Goal: Transaction & Acquisition: Purchase product/service

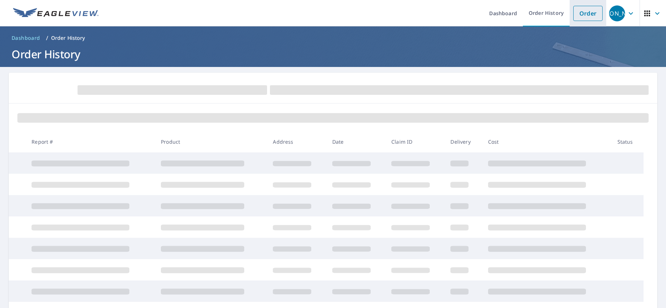
click at [579, 11] on link "Order" at bounding box center [587, 13] width 29 height 15
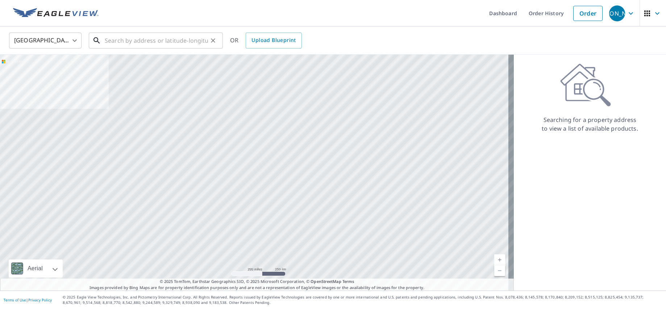
click at [154, 48] on div "​" at bounding box center [156, 41] width 134 height 16
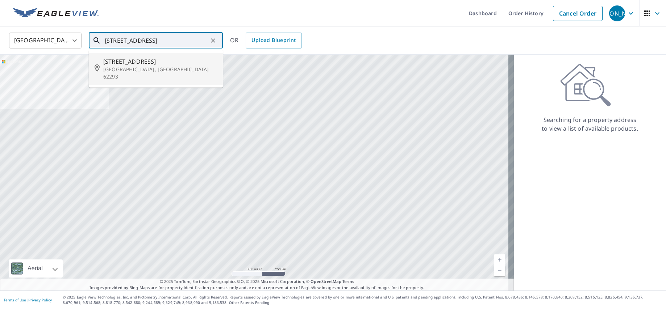
click at [143, 65] on span "[STREET_ADDRESS]" at bounding box center [160, 61] width 114 height 9
type input "[STREET_ADDRESS]"
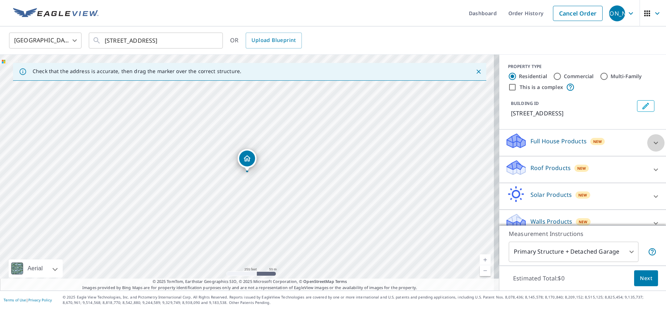
click at [651, 142] on icon at bounding box center [655, 143] width 9 height 9
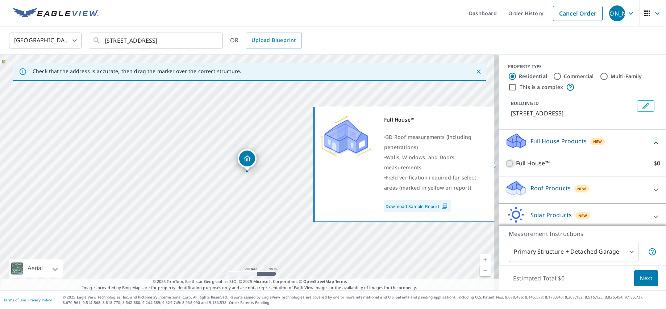
click at [506, 165] on input "Full House™ $0" at bounding box center [510, 163] width 11 height 9
checkbox input "true"
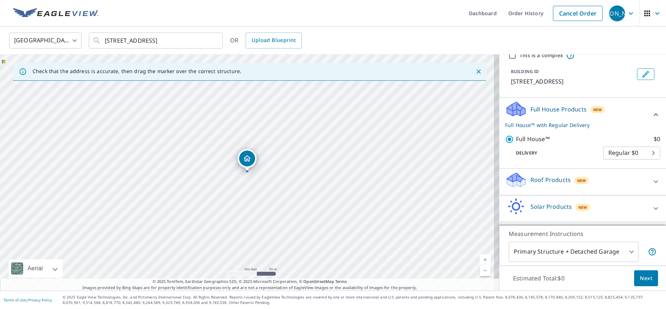
scroll to position [48, 0]
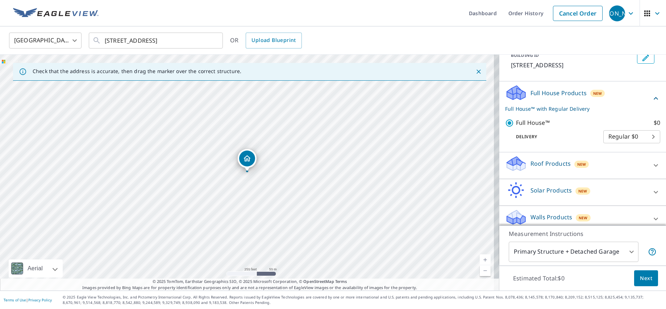
click at [640, 275] on span "Next" at bounding box center [646, 278] width 12 height 9
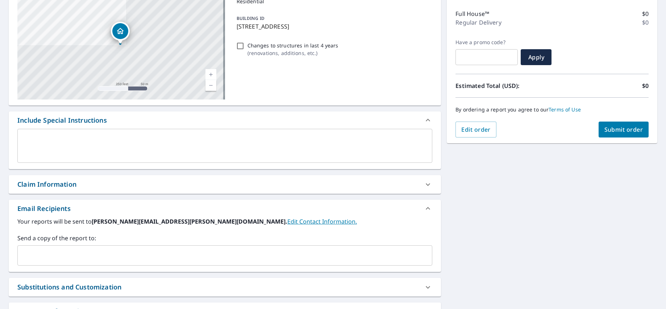
scroll to position [145, 0]
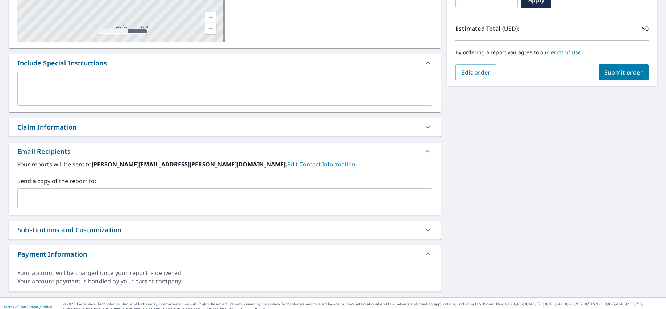
click at [66, 197] on input "text" at bounding box center [219, 199] width 397 height 14
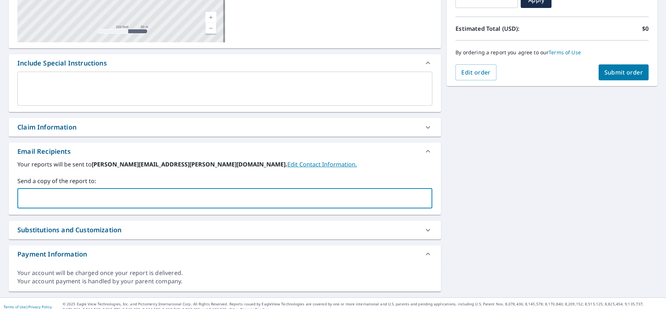
click at [55, 197] on input "text" at bounding box center [219, 199] width 397 height 14
paste input "[EMAIL_ADDRESS][DOMAIN_NAME]"
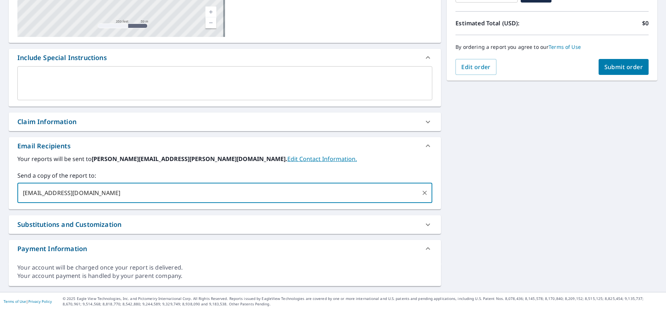
scroll to position [152, 0]
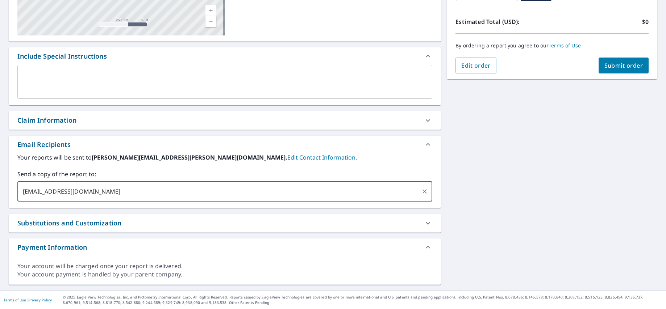
type input "[EMAIL_ADDRESS][DOMAIN_NAME]"
checkbox input "true"
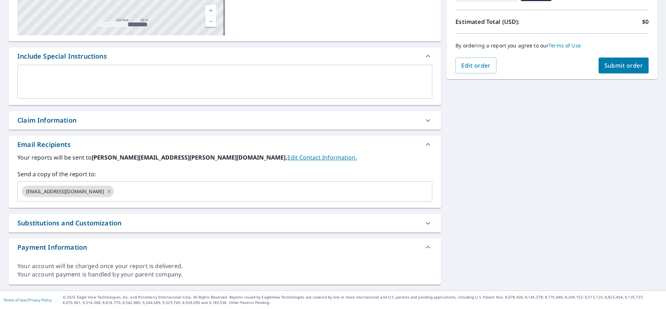
click at [500, 202] on div "[STREET_ADDRESS] Aerial Road A standard road map Aerial A detailed look from ab…" at bounding box center [333, 103] width 666 height 376
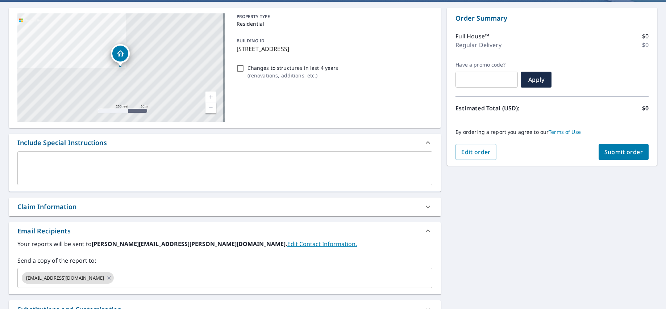
scroll to position [55, 0]
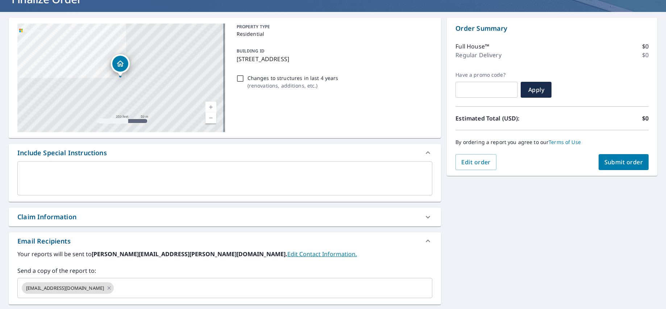
click at [62, 185] on textarea at bounding box center [224, 178] width 405 height 21
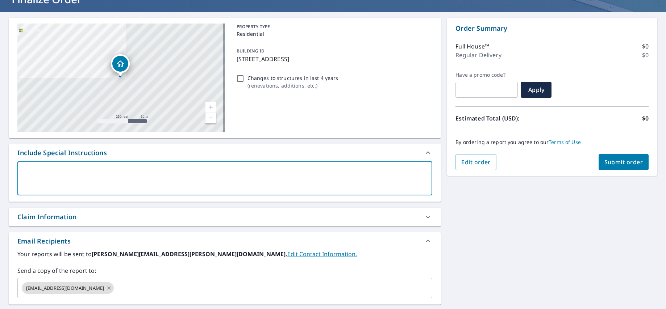
type textarea "K"
type textarea "x"
checkbox input "true"
type textarea "Ke"
type textarea "x"
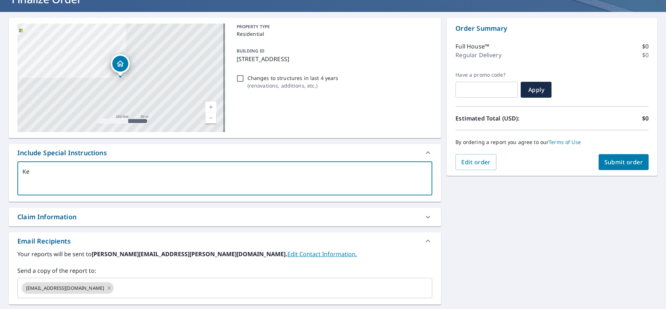
checkbox input "true"
type textarea "Kee"
type textarea "x"
checkbox input "true"
type textarea "Keep"
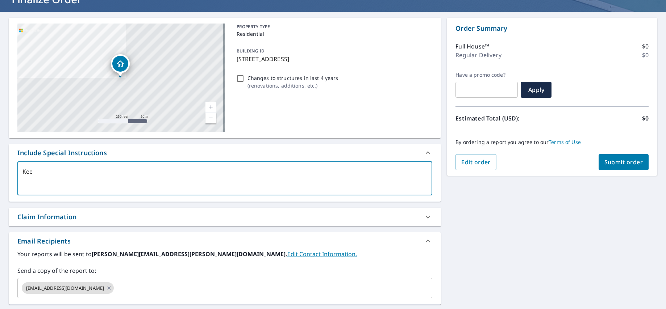
type textarea "x"
checkbox input "true"
type textarea "Kee"
type textarea "x"
checkbox input "true"
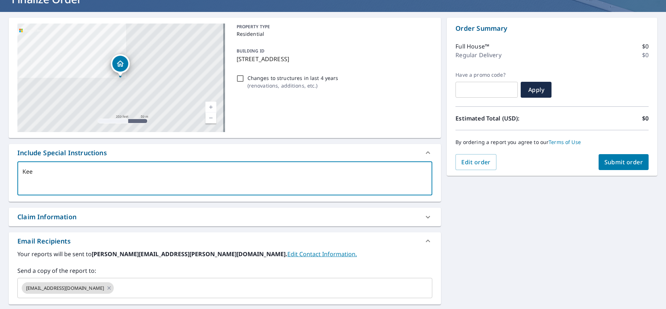
type textarea "Ke"
type textarea "x"
checkbox input "true"
type textarea "K"
type textarea "x"
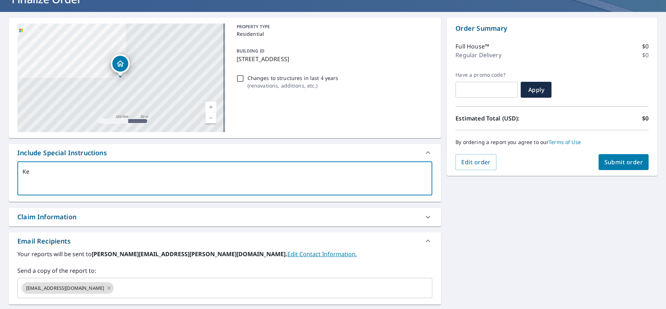
checkbox input "true"
type textarea "S"
type textarea "x"
checkbox input "true"
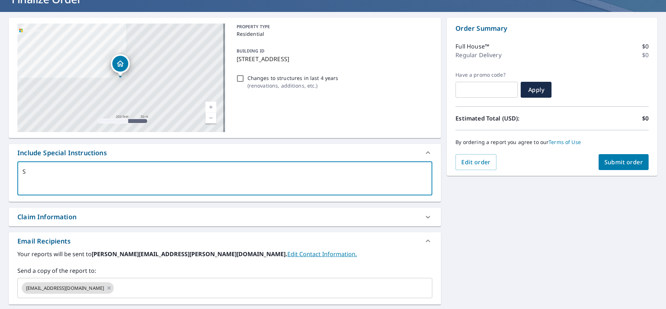
type textarea "Se"
type textarea "x"
checkbox input "true"
type textarea "Sen"
type textarea "x"
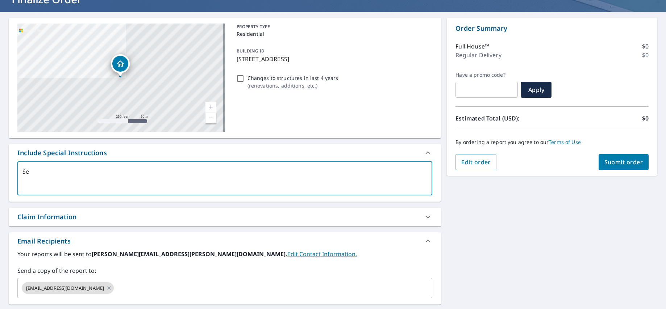
checkbox input "true"
type textarea "Send"
type textarea "x"
checkbox input "true"
type textarea "Sen"
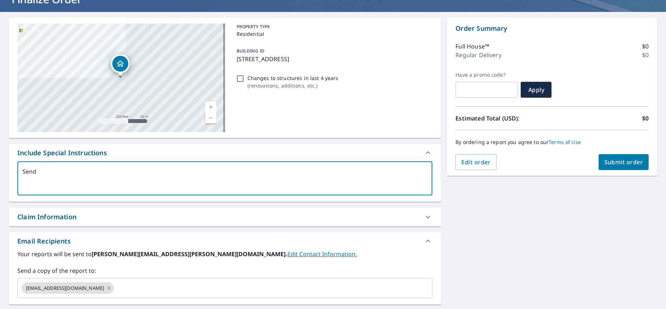
type textarea "x"
checkbox input "true"
type textarea "Se"
type textarea "x"
checkbox input "true"
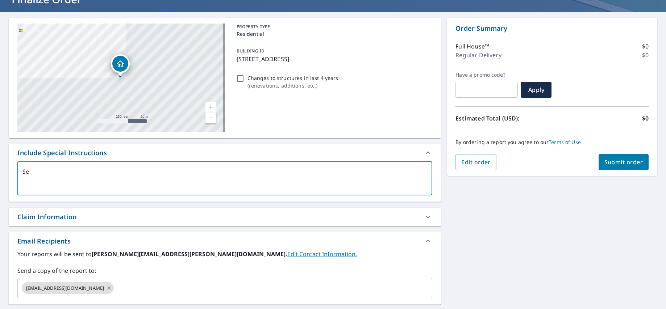
type textarea "S"
type textarea "x"
checkbox input "true"
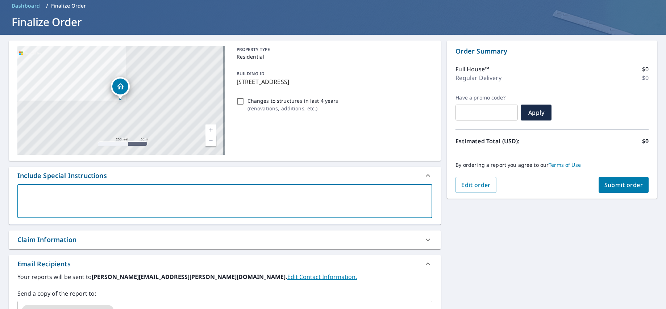
scroll to position [0, 0]
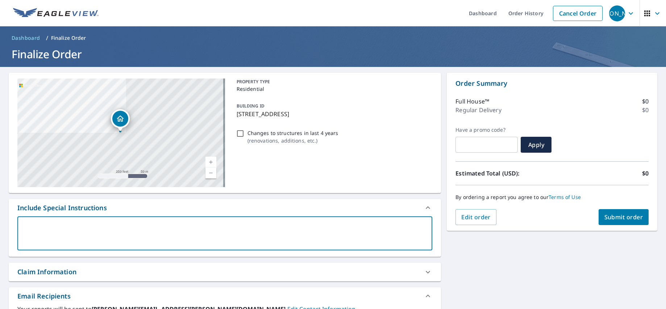
click at [620, 212] on button "Submit order" at bounding box center [623, 217] width 50 height 16
checkbox input "true"
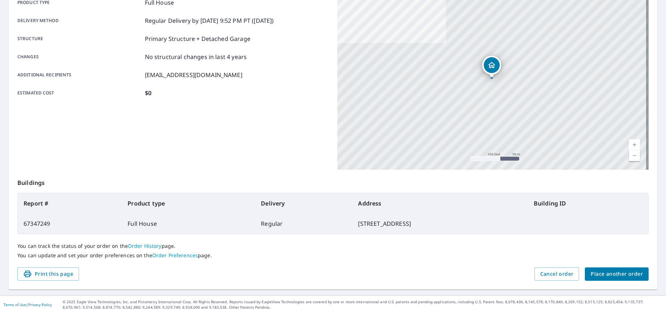
scroll to position [117, 0]
